Goal: Information Seeking & Learning: Learn about a topic

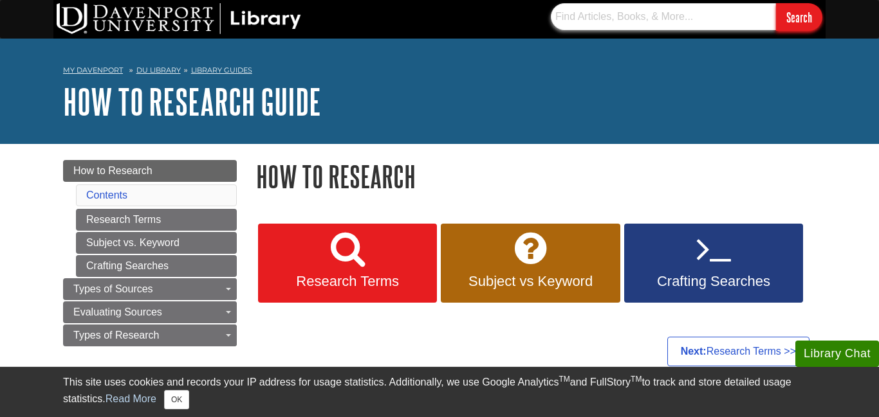
click at [607, 14] on input "text" at bounding box center [663, 16] width 225 height 27
type input "negative influences prenatal development"
click at [776, 3] on input "Search" at bounding box center [799, 17] width 46 height 28
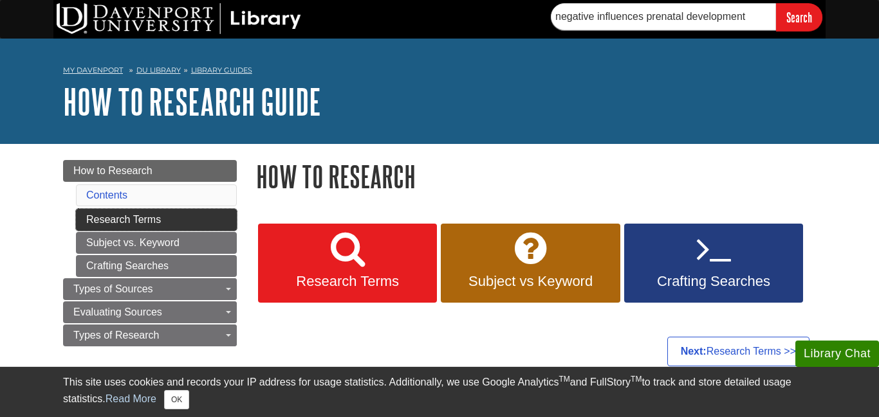
click at [163, 224] on link "Research Terms" at bounding box center [156, 220] width 161 height 22
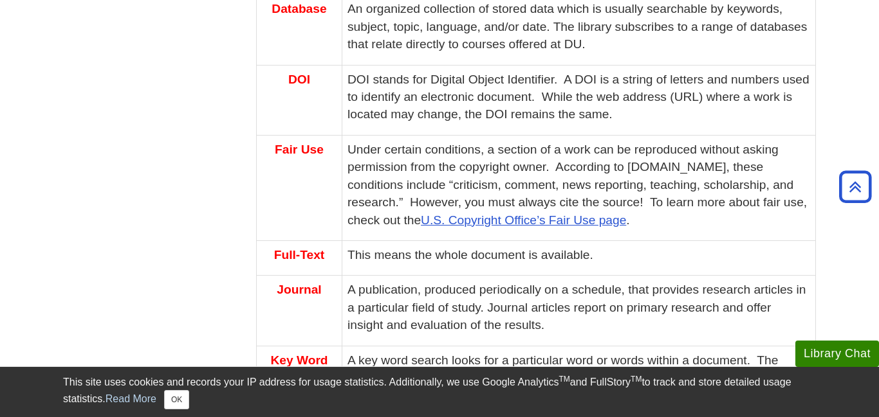
drag, startPoint x: 878, startPoint y: 37, endPoint x: 877, endPoint y: 160, distance: 122.2
click at [877, 160] on body "Library Chat This site uses cookies and records your IP address for usage stati…" at bounding box center [439, 361] width 879 height 1721
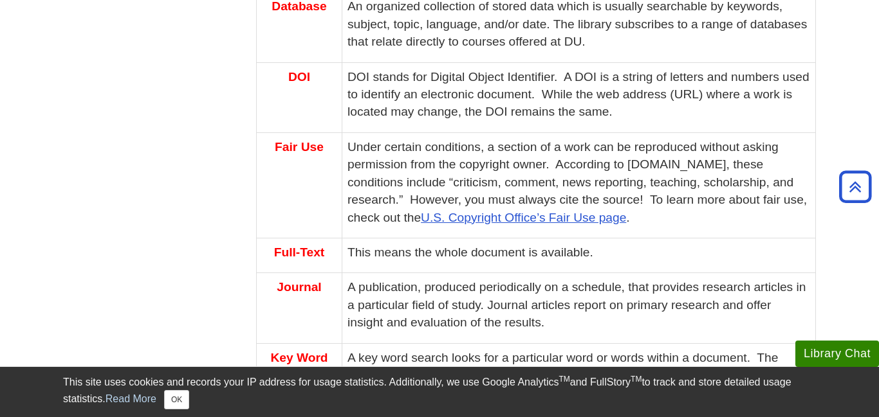
click at [852, 131] on body "Library Chat This site uses cookies and records your IP address for usage stati…" at bounding box center [439, 358] width 879 height 1721
